Goal: Information Seeking & Learning: Check status

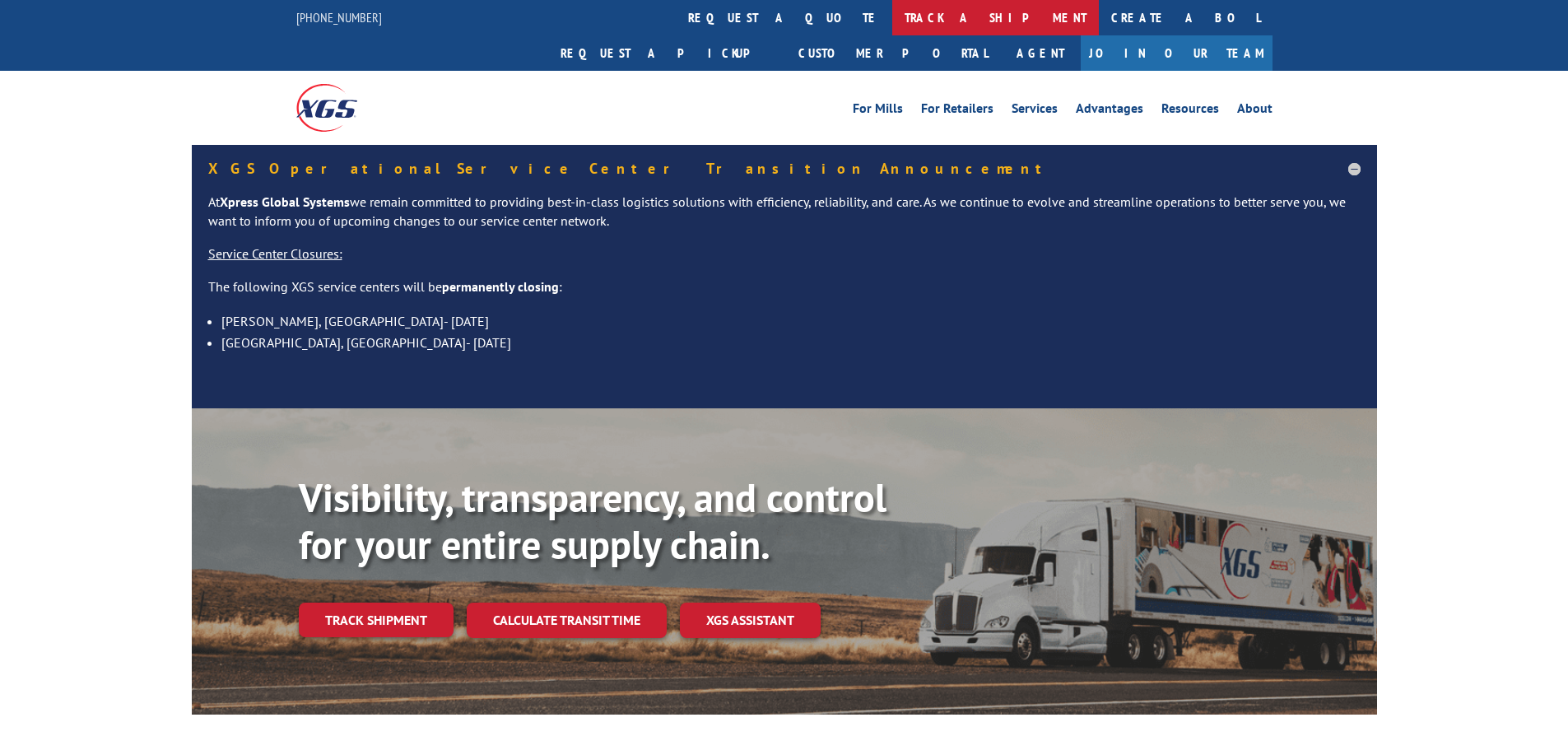
click at [892, 15] on link "track a shipment" at bounding box center [995, 18] width 207 height 35
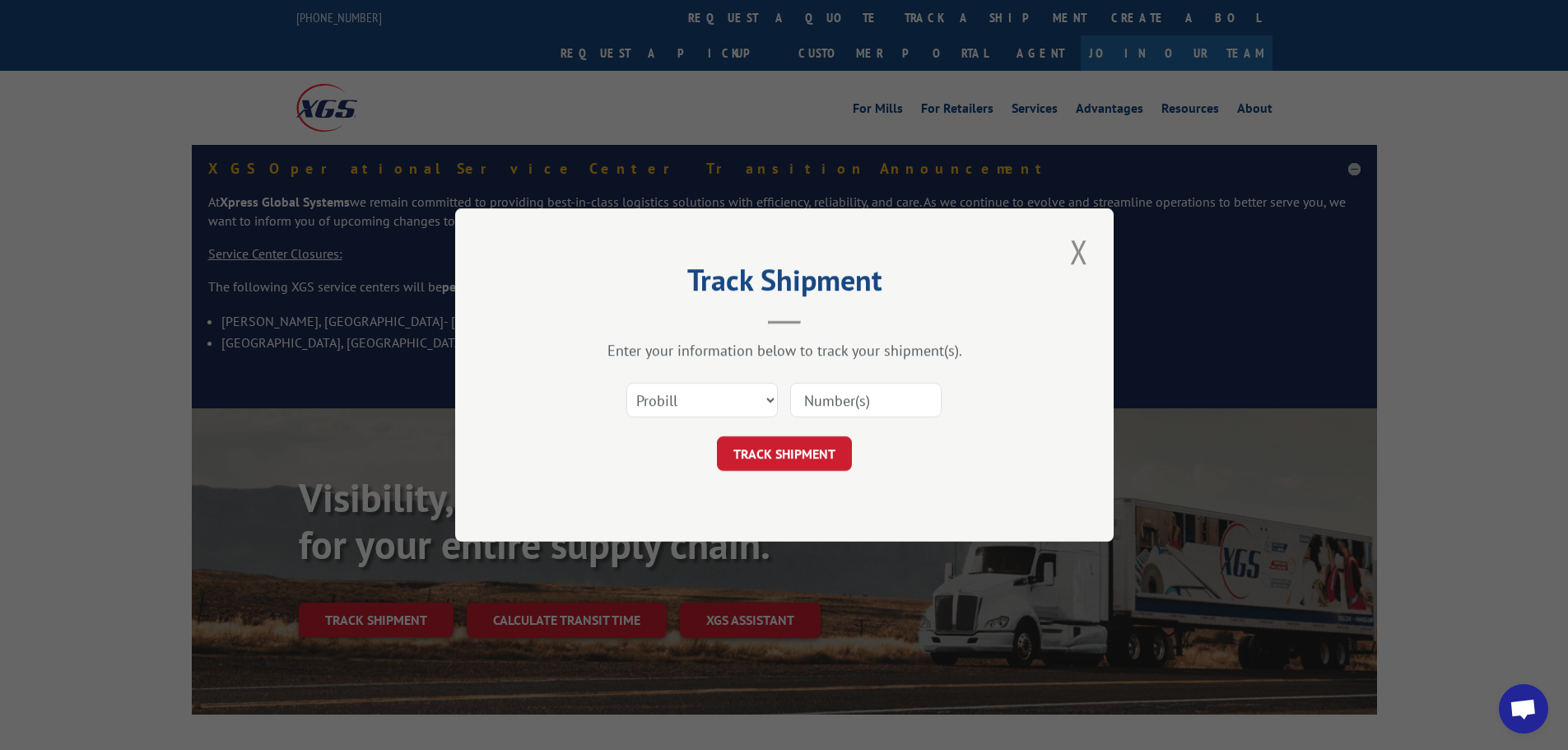
click at [822, 400] on input at bounding box center [865, 399] width 151 height 34
paste input "15983836"
type input "15983836"
click at [807, 458] on button "TRACK SHIPMENT" at bounding box center [784, 453] width 135 height 34
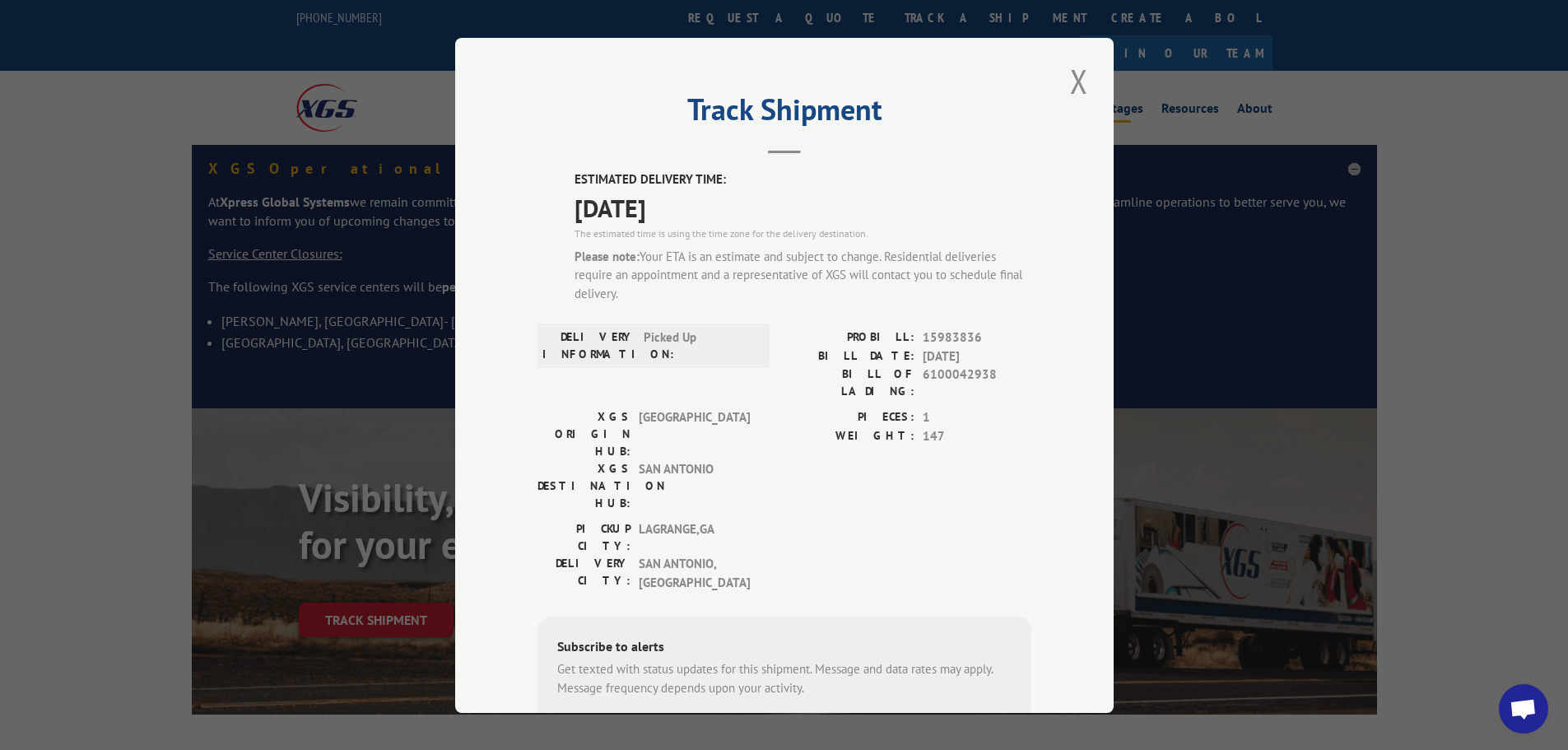
click at [1081, 74] on button "Close modal" at bounding box center [1079, 81] width 28 height 45
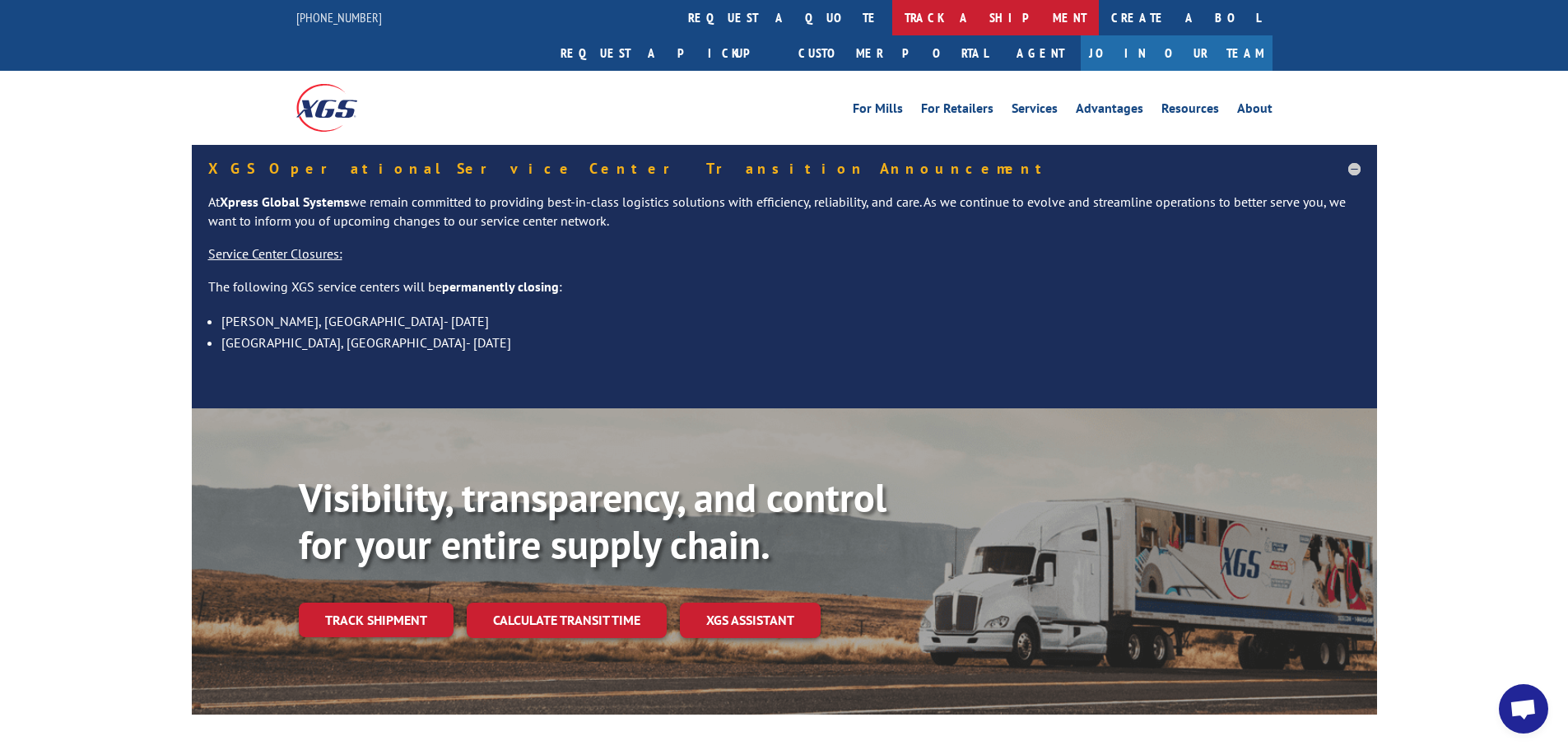
click at [892, 23] on link "track a shipment" at bounding box center [995, 18] width 207 height 35
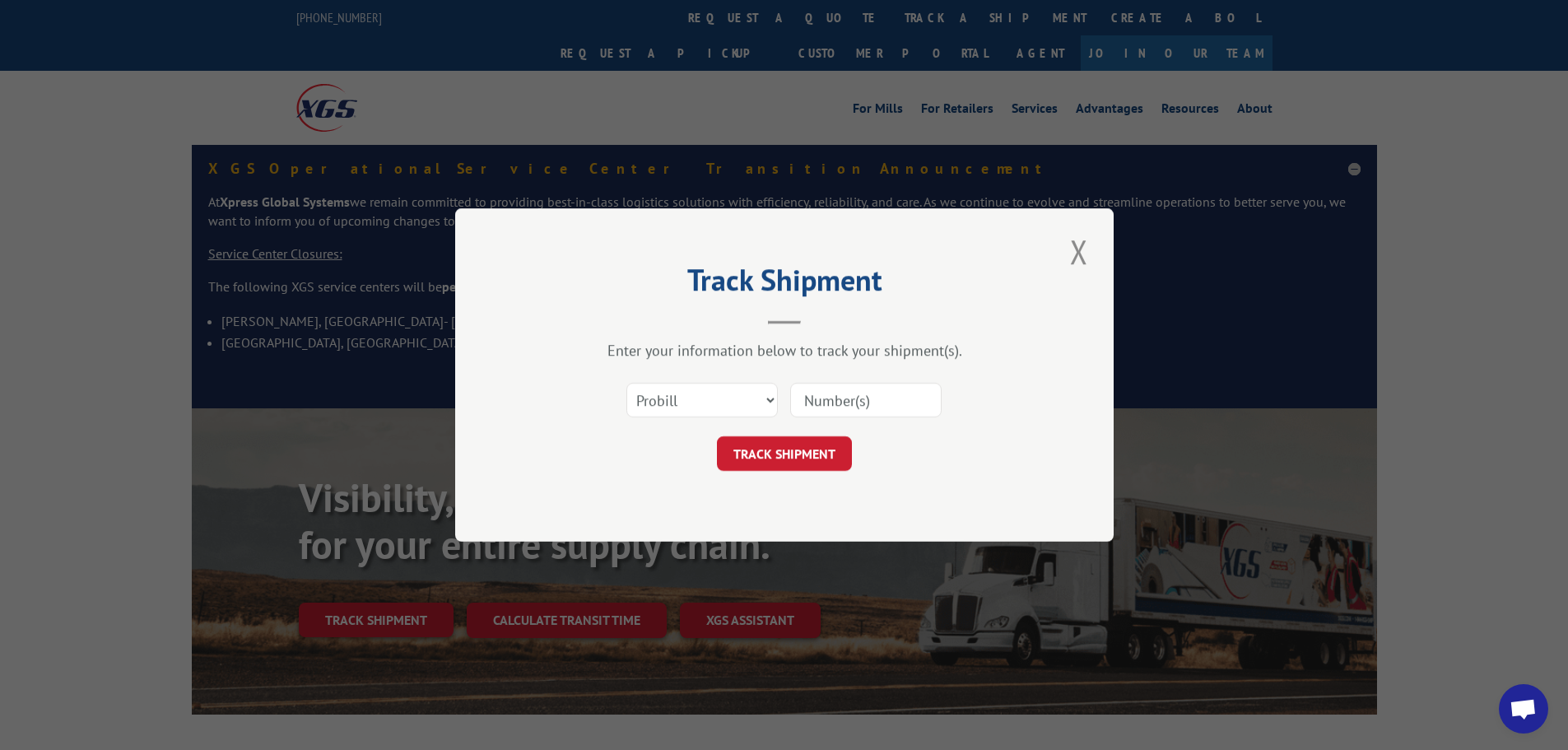
click at [854, 401] on input at bounding box center [865, 399] width 151 height 34
paste input "15983351"
type input "15983351"
click at [819, 455] on button "TRACK SHIPMENT" at bounding box center [784, 453] width 135 height 34
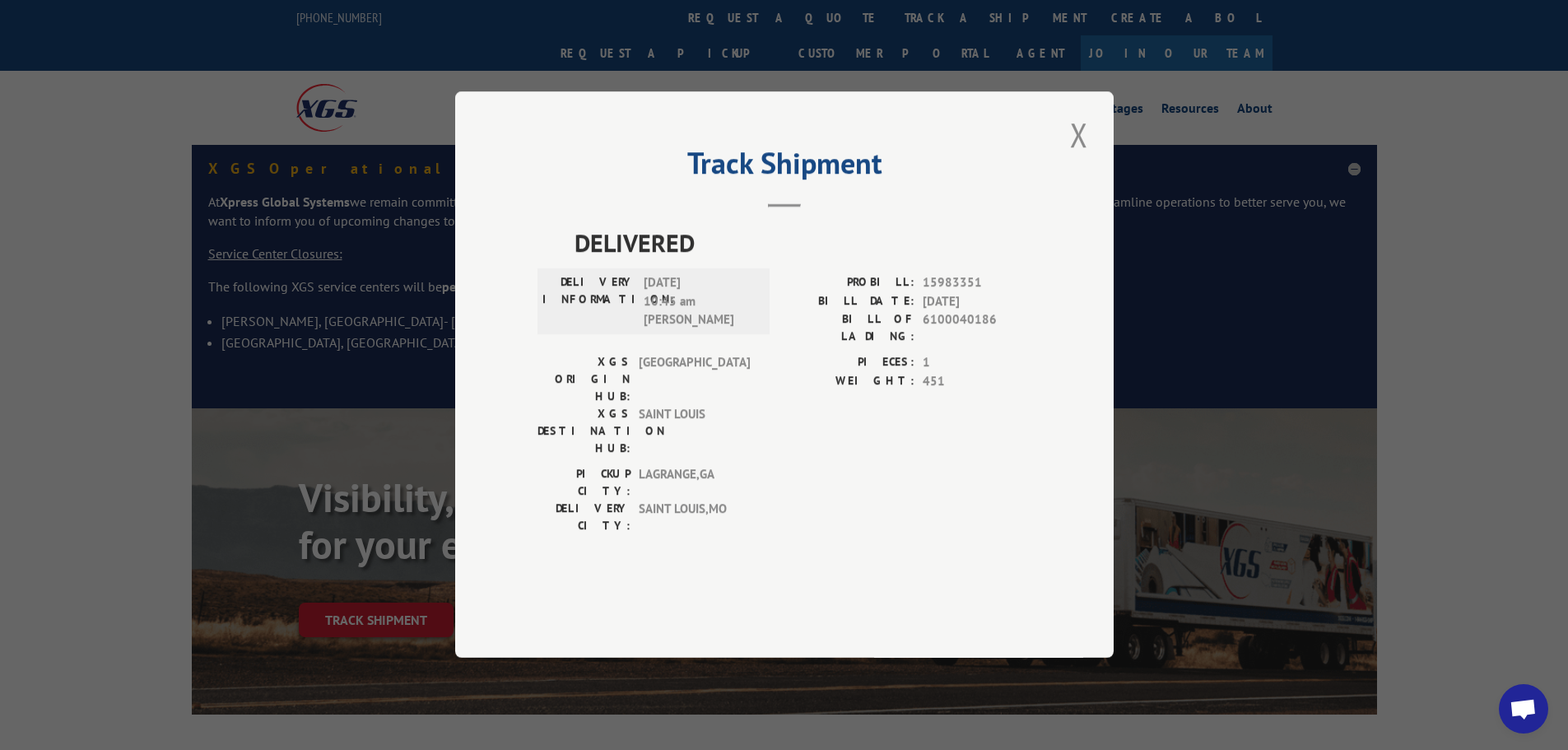
drag, startPoint x: 1079, startPoint y: 186, endPoint x: 910, endPoint y: 210, distance: 170.7
click at [1079, 157] on button "Close modal" at bounding box center [1079, 135] width 28 height 45
